Goal: Check status: Check status

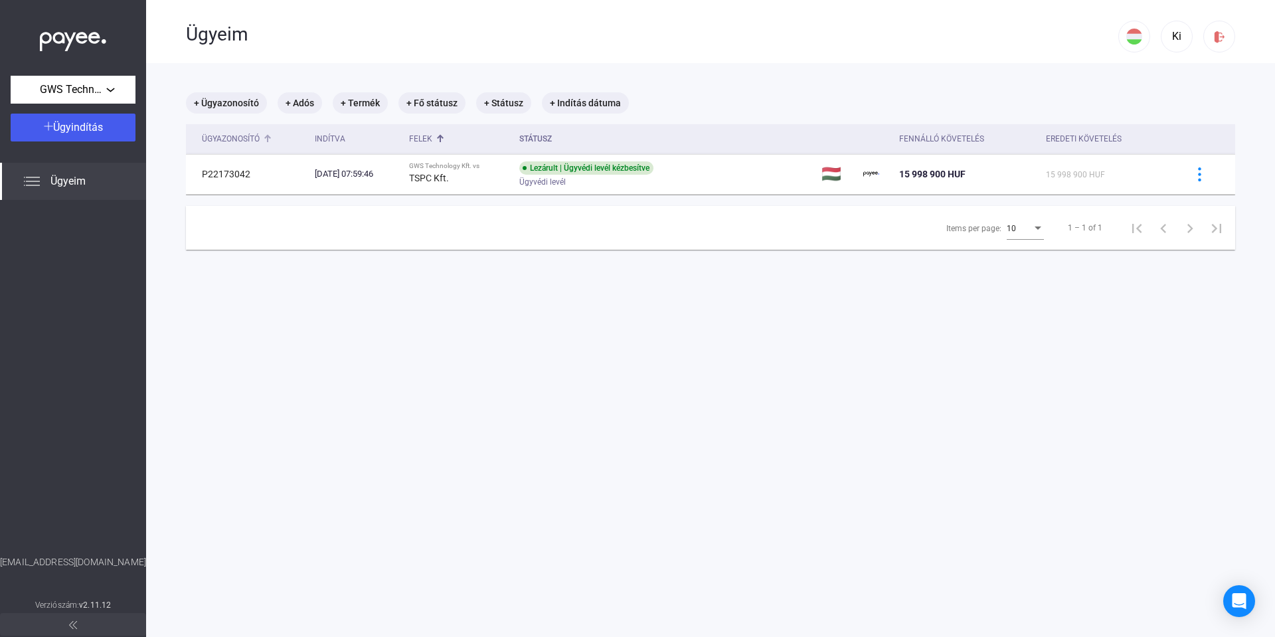
click at [260, 137] on div "Ügyazonosító" at bounding box center [231, 139] width 58 height 16
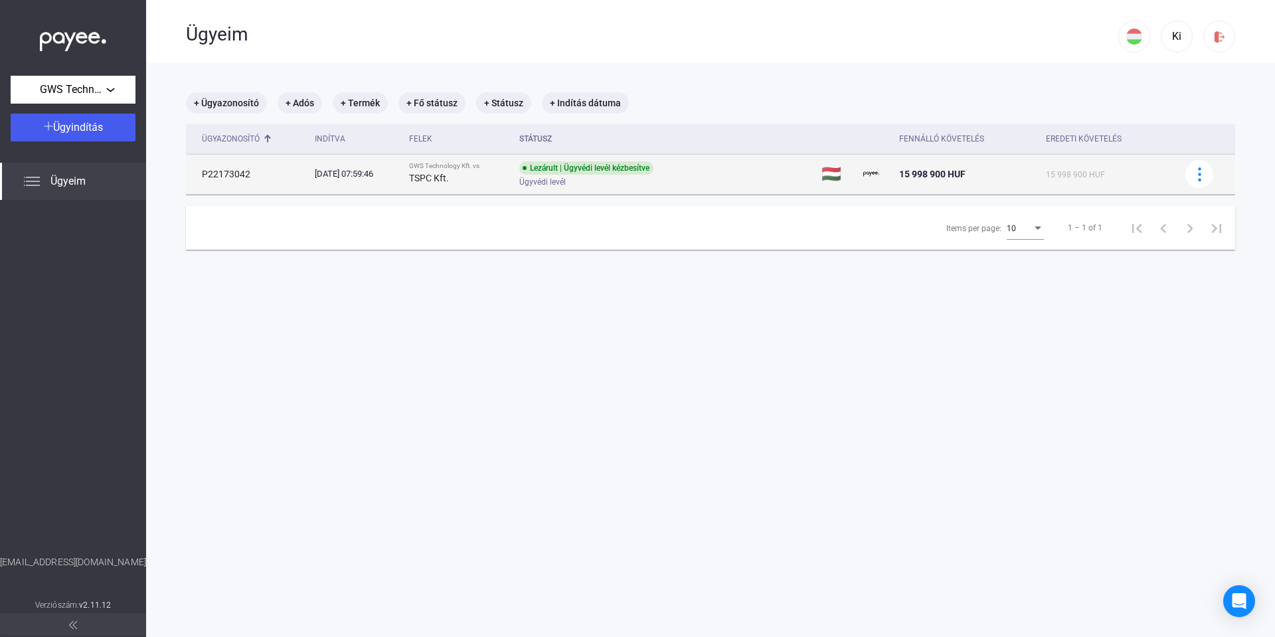
click at [505, 180] on div "TSPC Kft." at bounding box center [459, 178] width 100 height 16
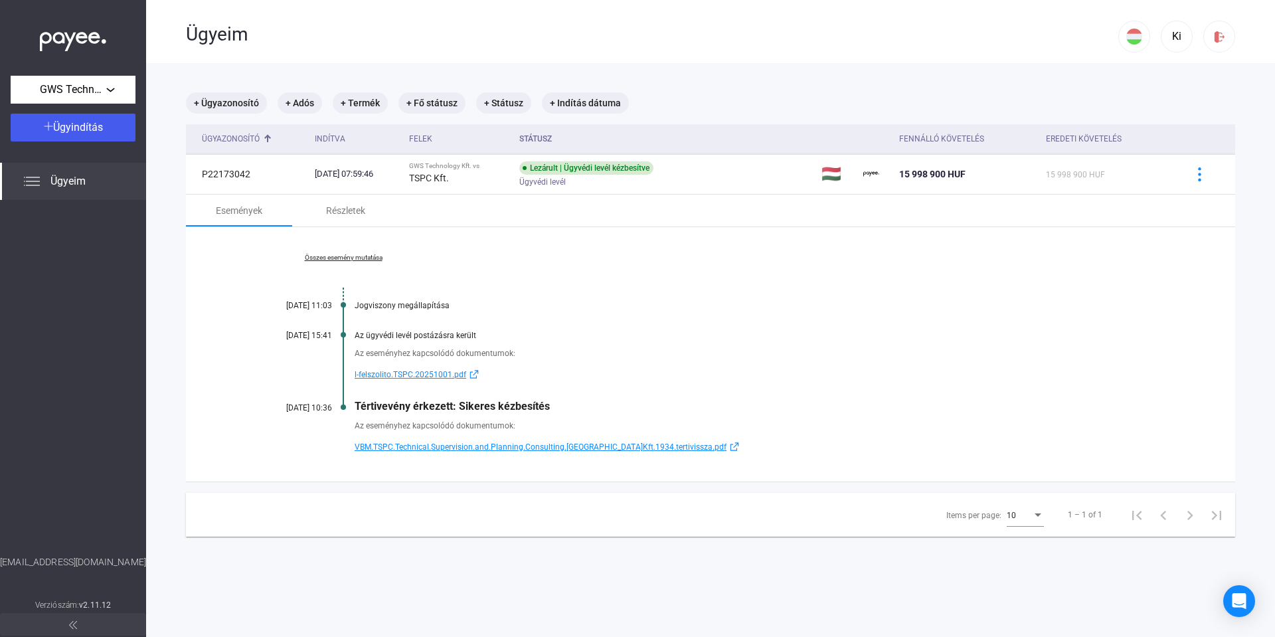
click at [58, 177] on span "Ügyeim" at bounding box center [67, 181] width 35 height 16
click at [57, 178] on span "Ügyeim" at bounding box center [67, 181] width 35 height 16
click at [955, 244] on div "Összes esemény mutatása [DATE] 11:03 Jogviszony megállapítása [DATE] 15:41 Az ü…" at bounding box center [710, 354] width 1049 height 254
click at [839, 253] on div "Összes esemény mutatása [DATE] 11:03 Jogviszony megállapítása [DATE] 15:41 Az ü…" at bounding box center [710, 354] width 1049 height 254
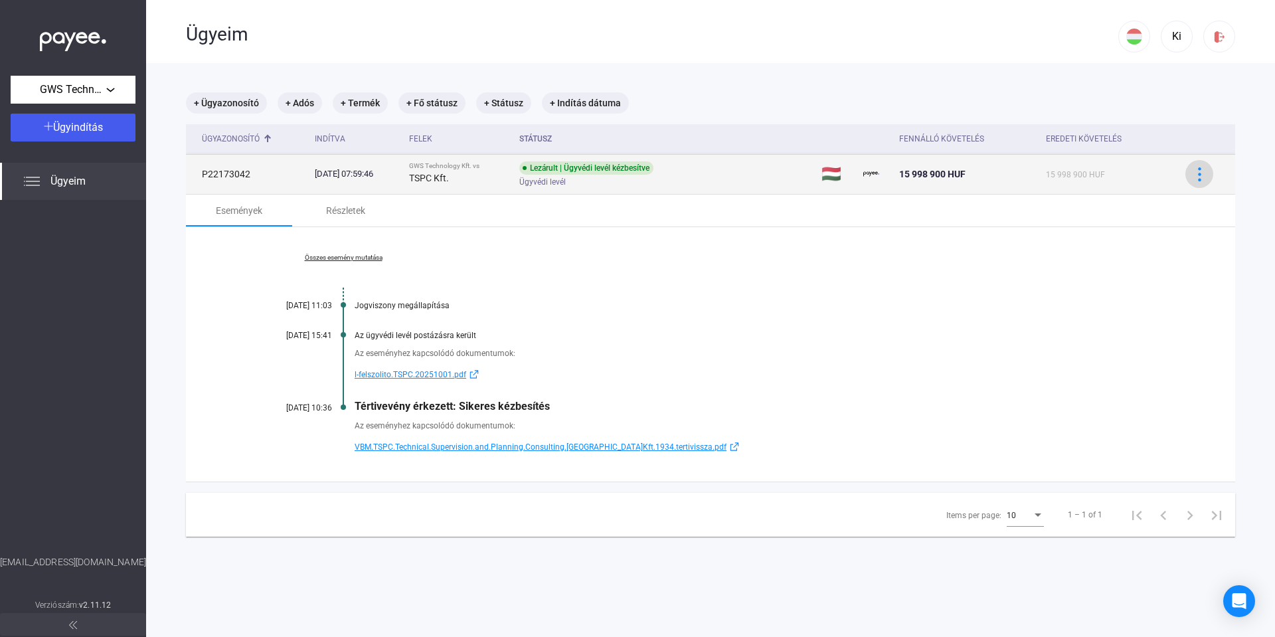
click at [1192, 171] on img at bounding box center [1199, 174] width 14 height 14
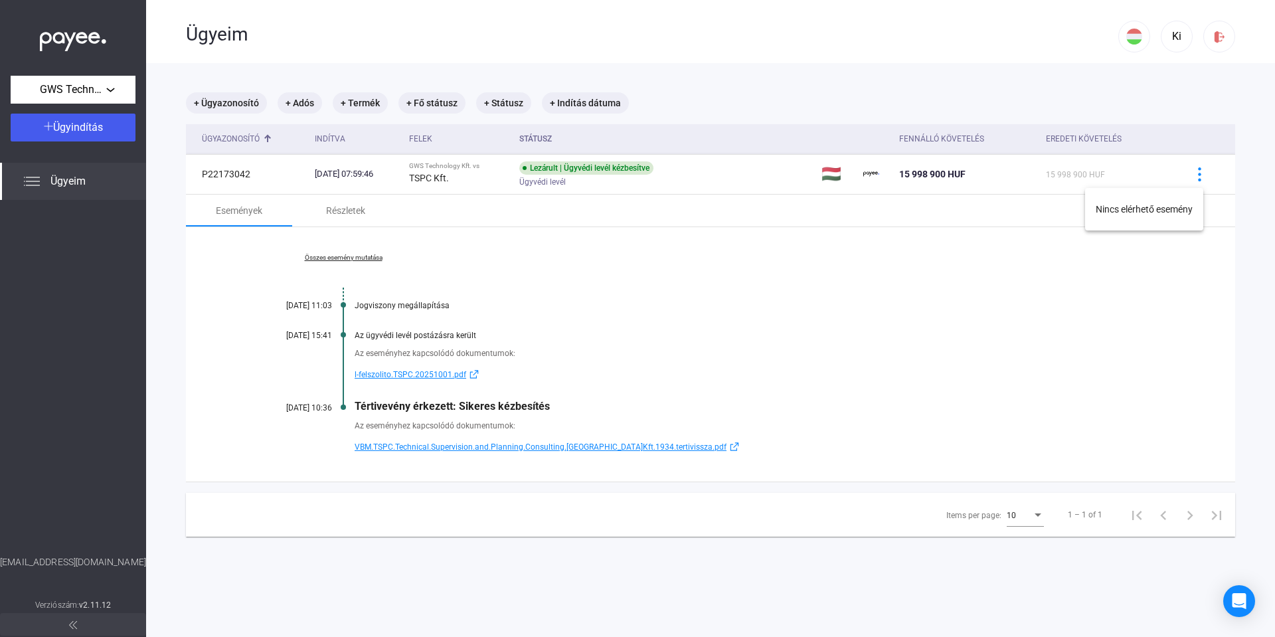
click at [969, 299] on div at bounding box center [637, 318] width 1275 height 637
click at [872, 387] on div "Összes esemény mutatása [DATE] 11:03 Jogviszony megállapítása [DATE] 15:41 Az ü…" at bounding box center [710, 354] width 1049 height 254
